Goal: Navigation & Orientation: Go to known website

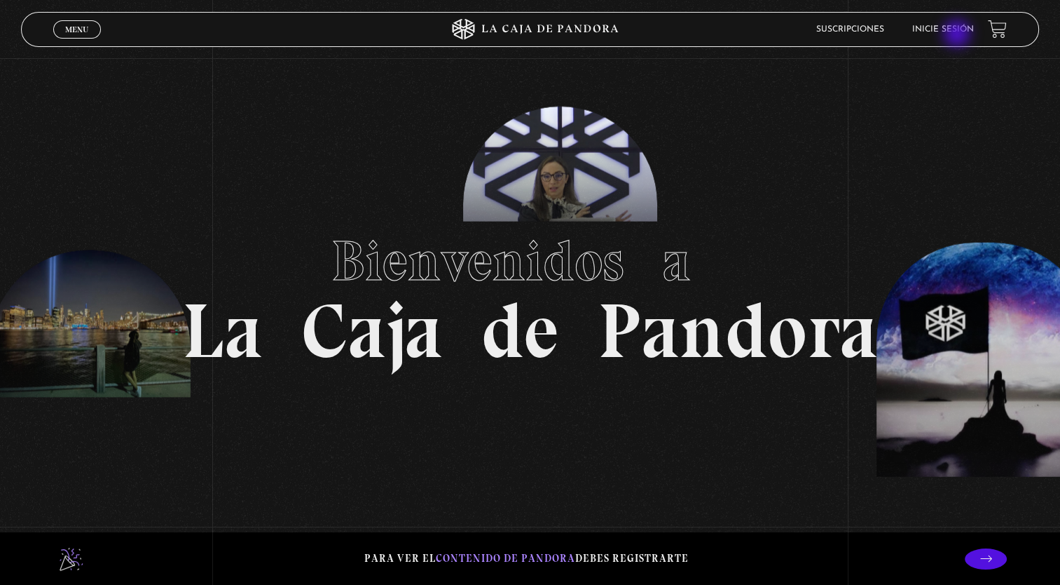
click at [959, 35] on li "Inicie sesión" at bounding box center [944, 29] width 62 height 22
click at [957, 29] on link "Inicie sesión" at bounding box center [944, 29] width 62 height 8
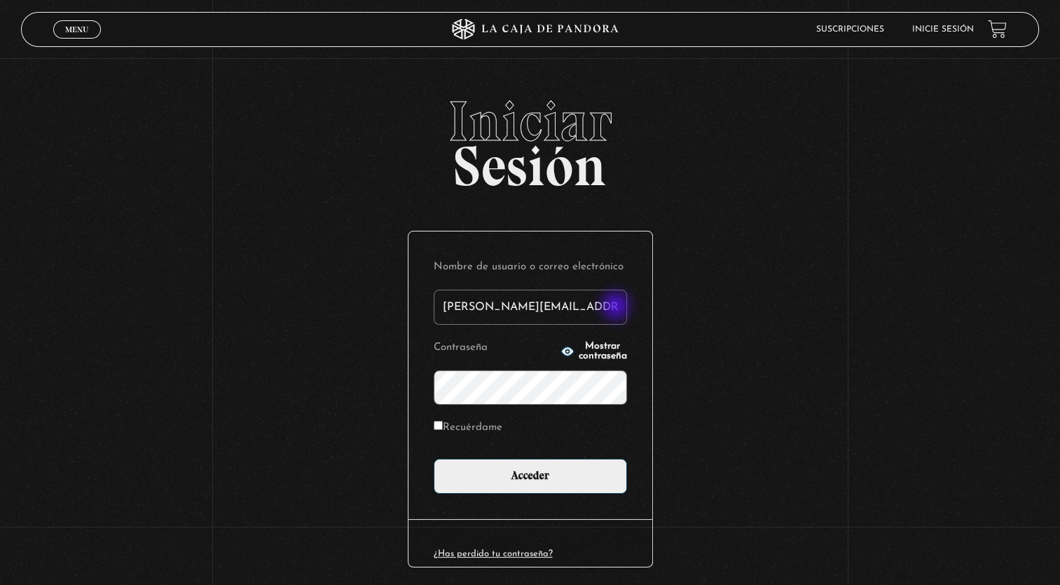
drag, startPoint x: 620, startPoint y: 307, endPoint x: 396, endPoint y: 286, distance: 224.6
click at [398, 287] on div "Iniciar Sesión Nombre de usuario o correo electrónico echavarria@gruposantamari…" at bounding box center [530, 361] width 1060 height 536
type input "elidieth.cm@gmail.com"
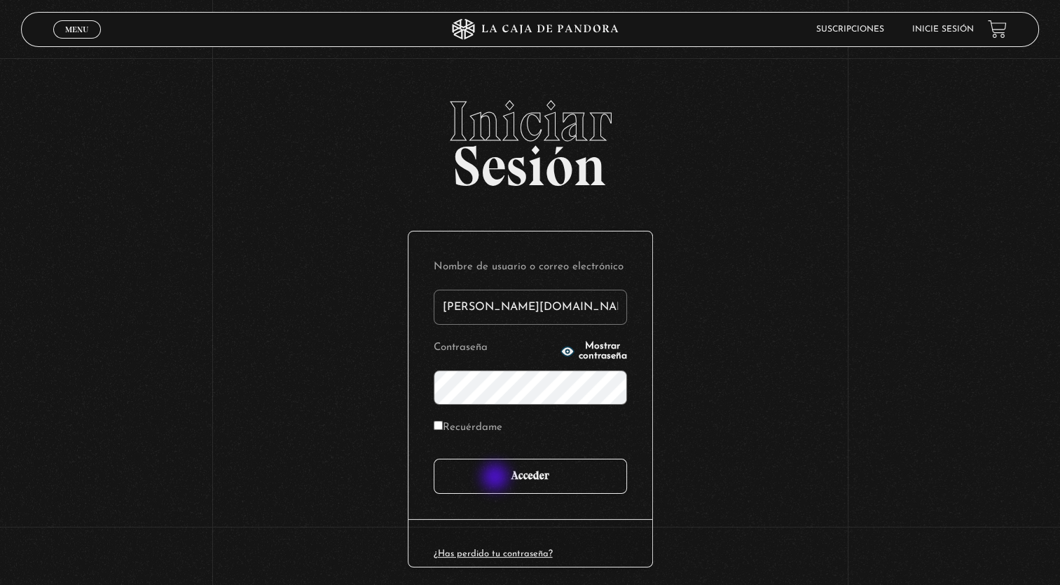
click at [497, 478] on input "Acceder" at bounding box center [530, 475] width 193 height 35
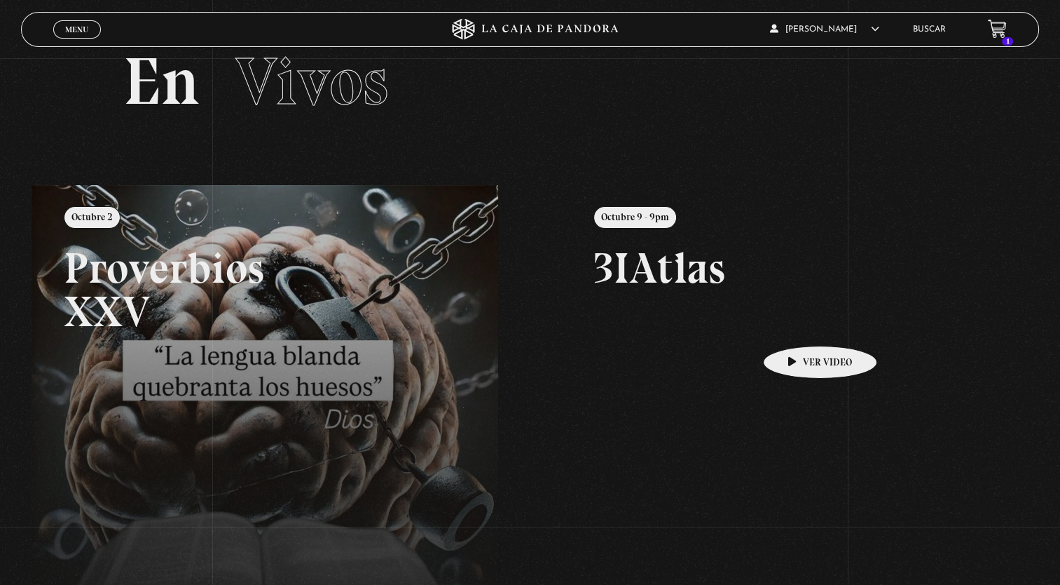
scroll to position [70, 0]
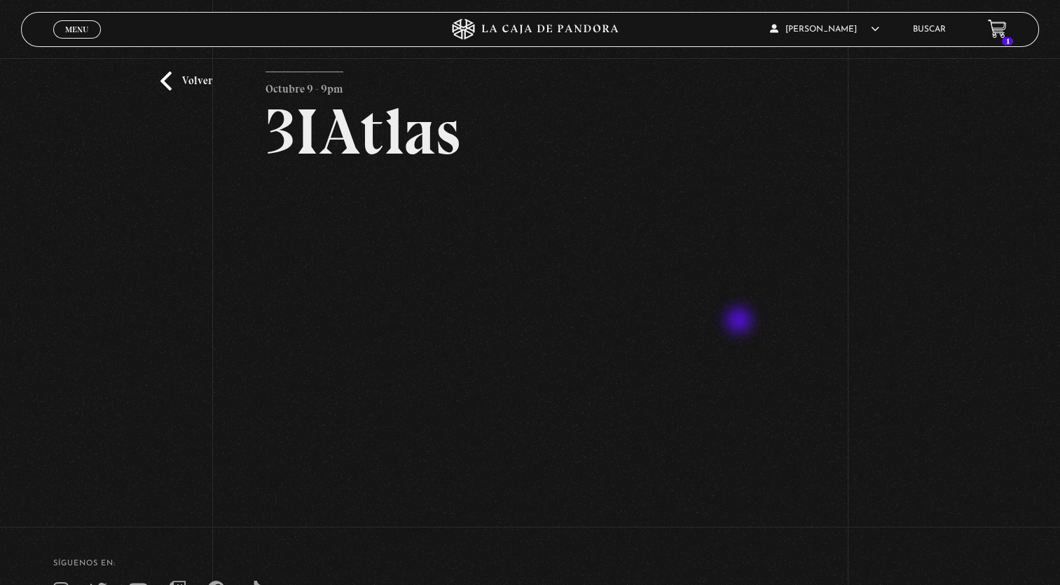
scroll to position [70, 0]
